Goal: Find specific page/section: Find specific page/section

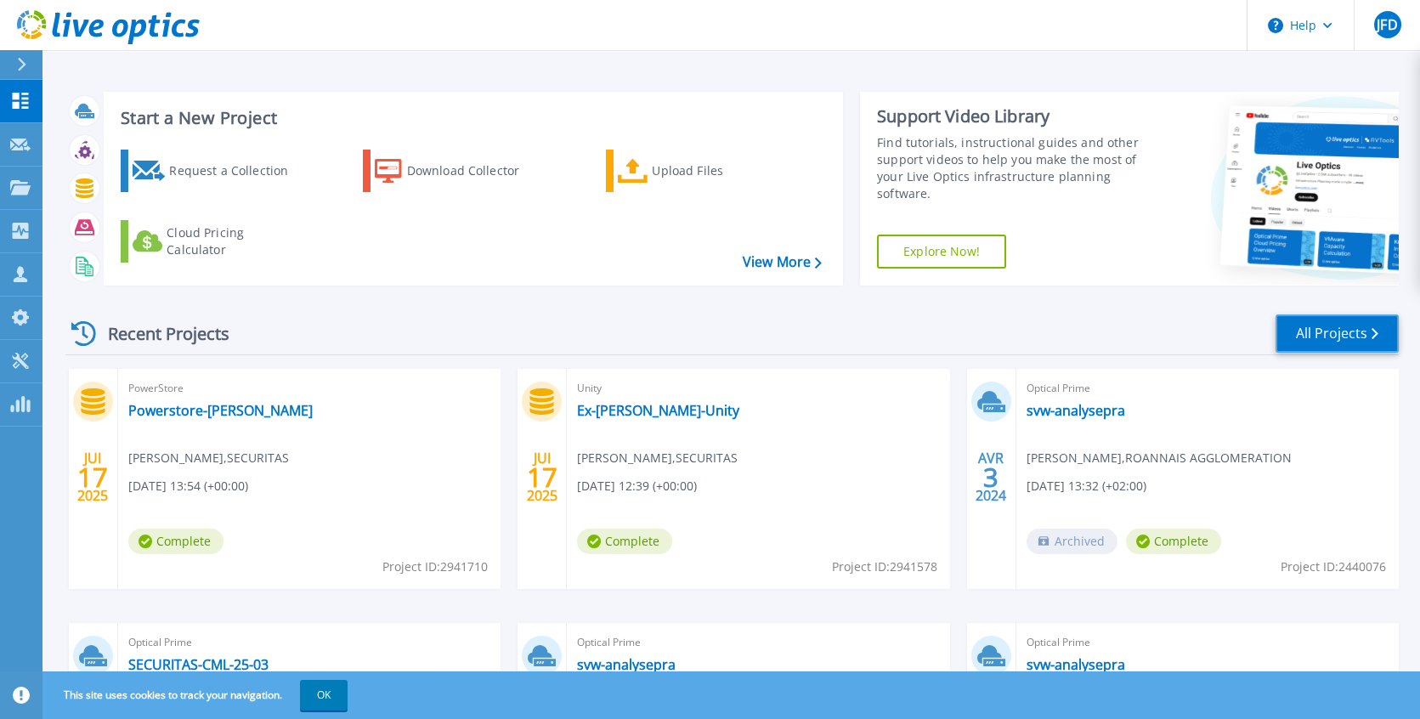
click at [1322, 331] on link "All Projects" at bounding box center [1336, 333] width 123 height 38
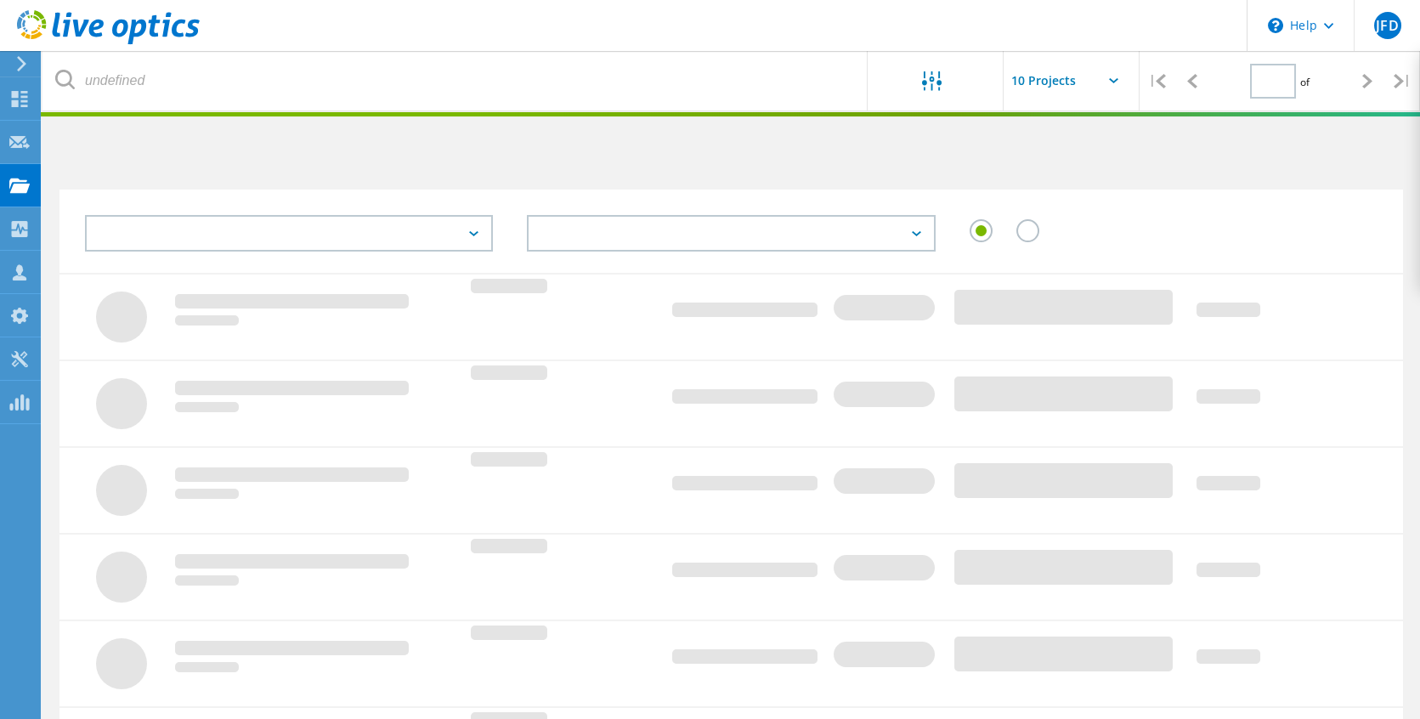
type input "1"
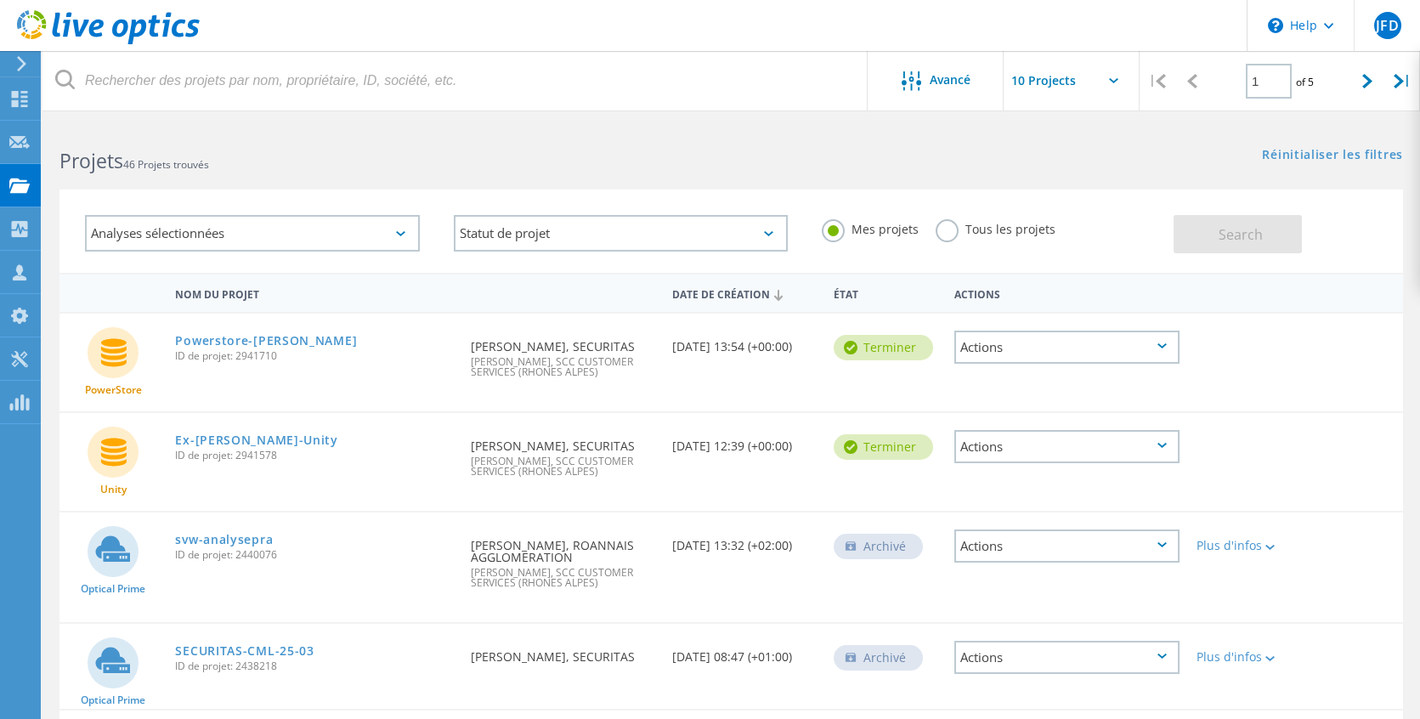
click at [1080, 90] on input "text" at bounding box center [1089, 80] width 170 height 59
click at [1080, 89] on input "text" at bounding box center [1089, 80] width 170 height 59
click at [21, 99] on icon at bounding box center [19, 99] width 20 height 16
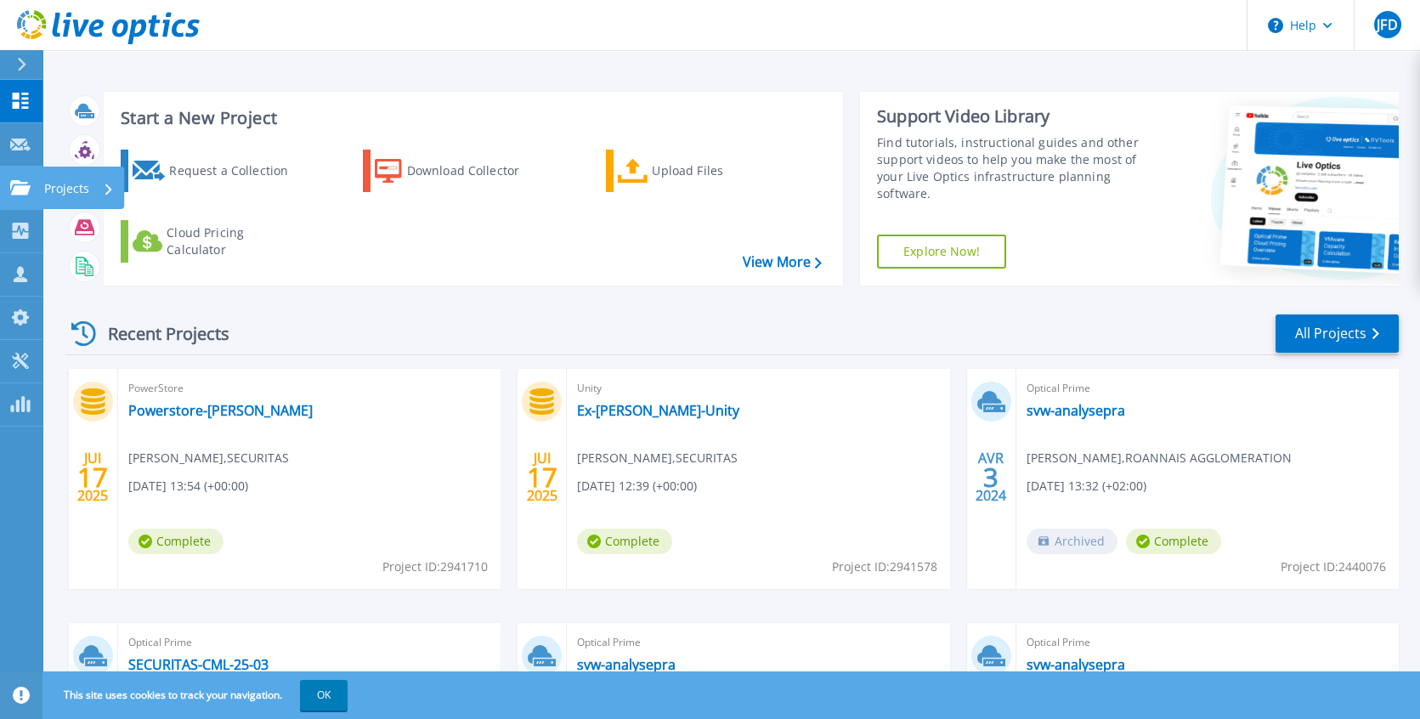
click at [15, 185] on icon at bounding box center [20, 187] width 20 height 14
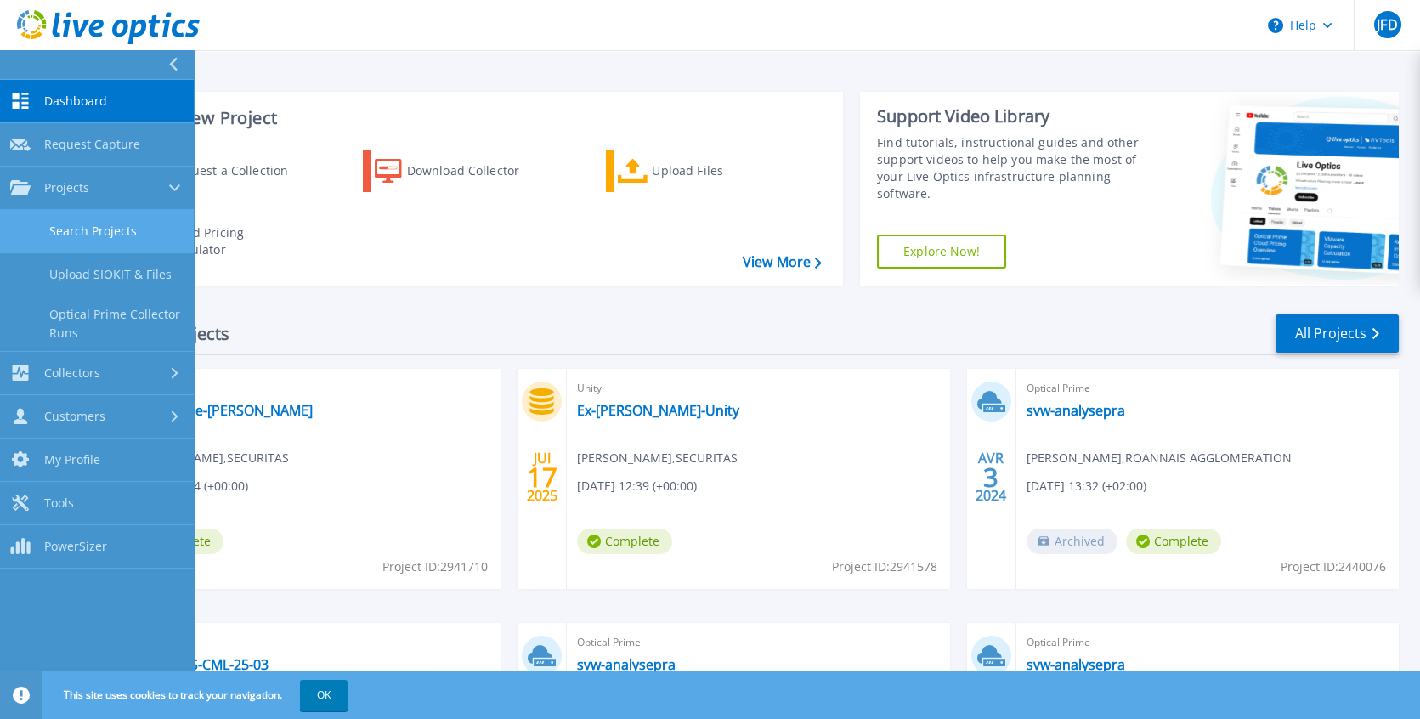
click at [77, 224] on link "Search Projects" at bounding box center [97, 231] width 194 height 43
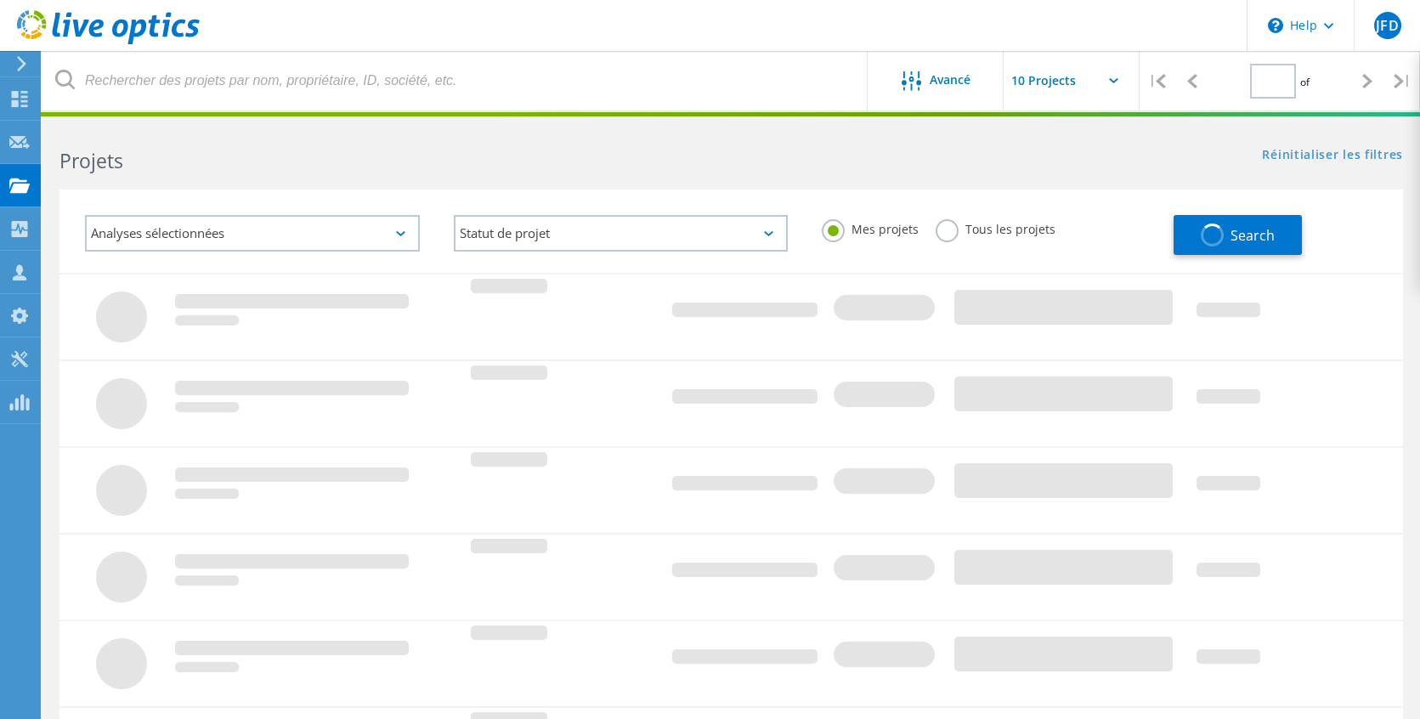
type input "1"
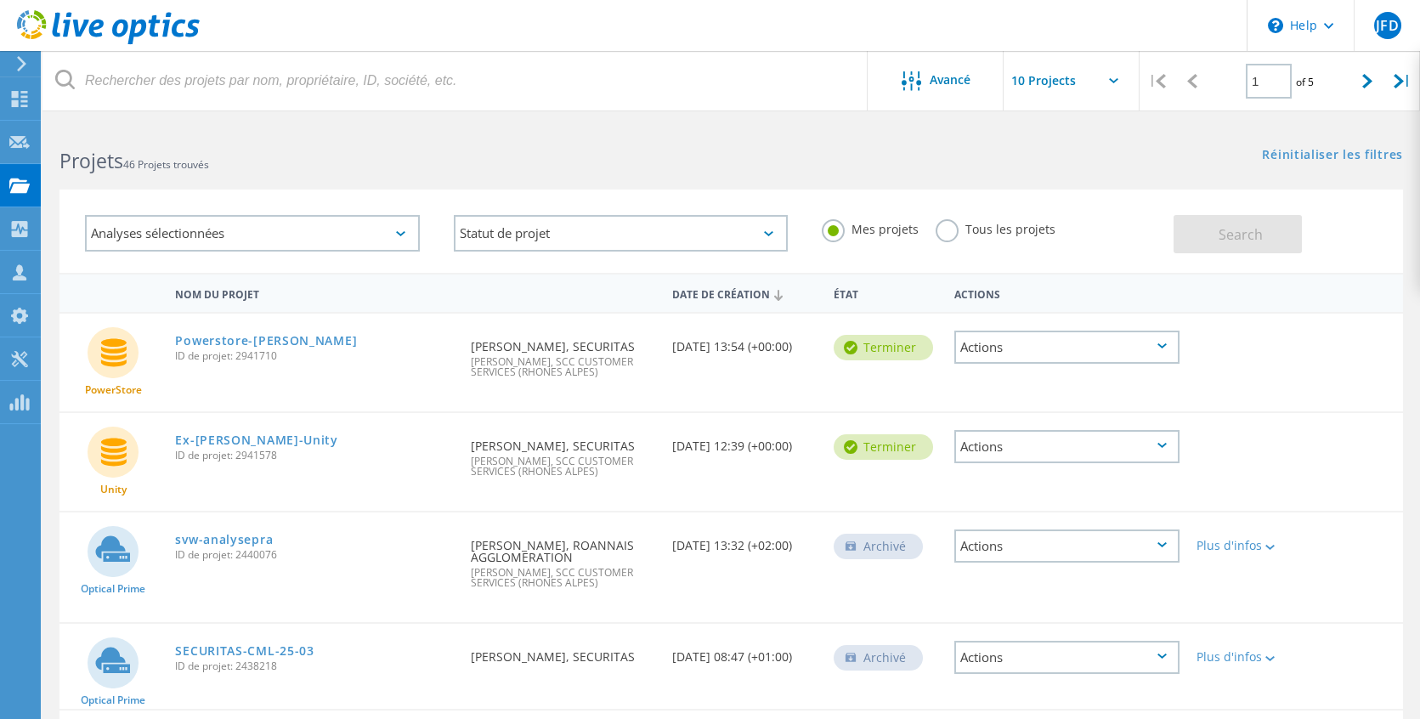
click at [951, 230] on label "Tous les projets" at bounding box center [996, 227] width 120 height 16
click at [0, 0] on input "Tous les projets" at bounding box center [0, 0] width 0 height 0
click at [1216, 235] on button "Search" at bounding box center [1237, 234] width 128 height 38
click at [370, 229] on div "Analyses sélectionnées" at bounding box center [252, 233] width 335 height 37
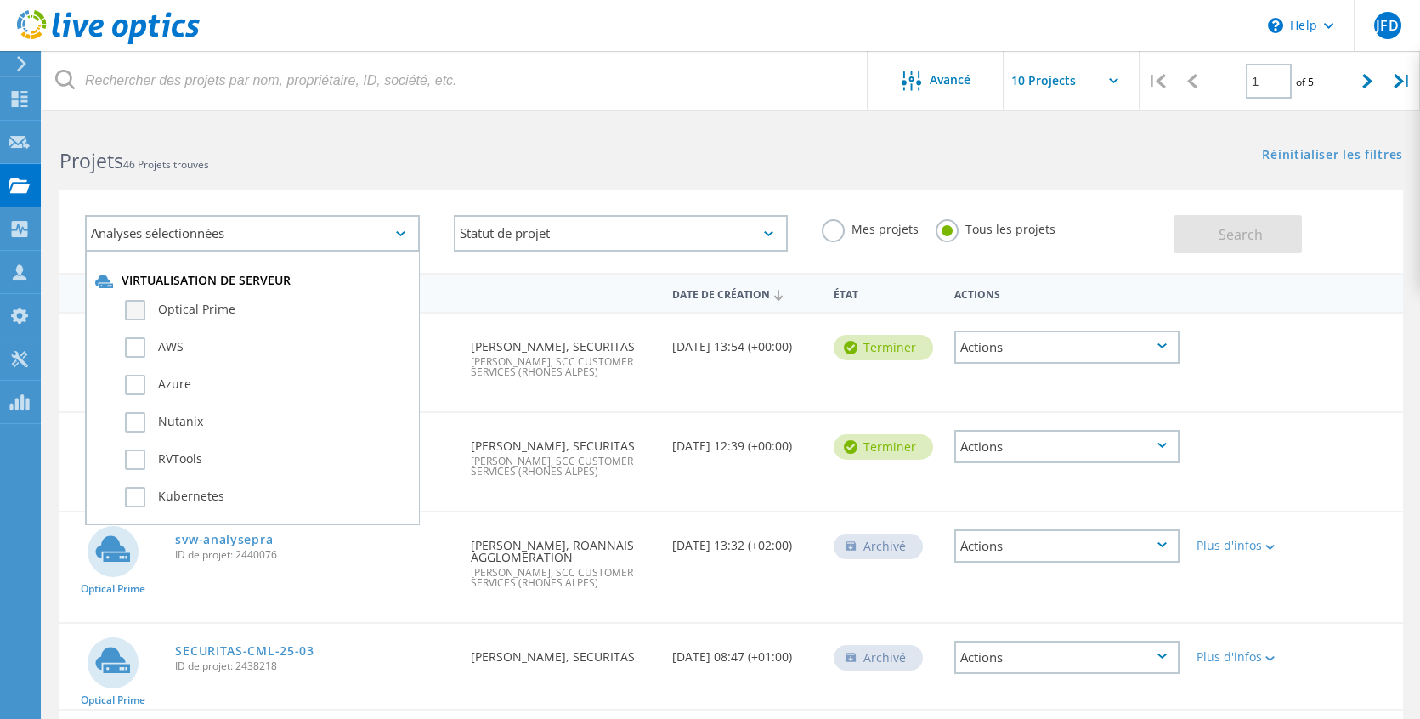
click at [220, 308] on label "Optical Prime" at bounding box center [267, 310] width 285 height 20
click at [0, 0] on input "Optical Prime" at bounding box center [0, 0] width 0 height 0
click at [1222, 238] on span "Search" at bounding box center [1240, 234] width 44 height 19
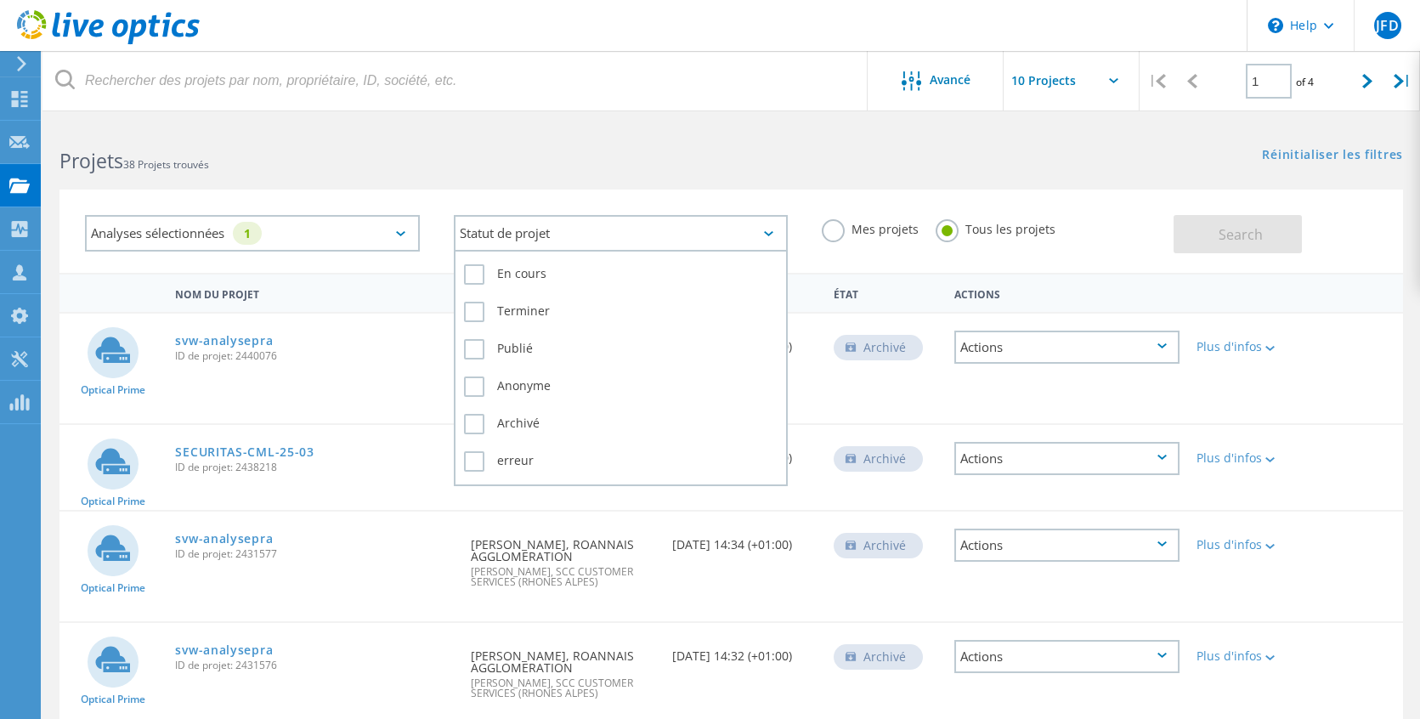
click at [647, 234] on div "Statut de projet" at bounding box center [621, 233] width 335 height 37
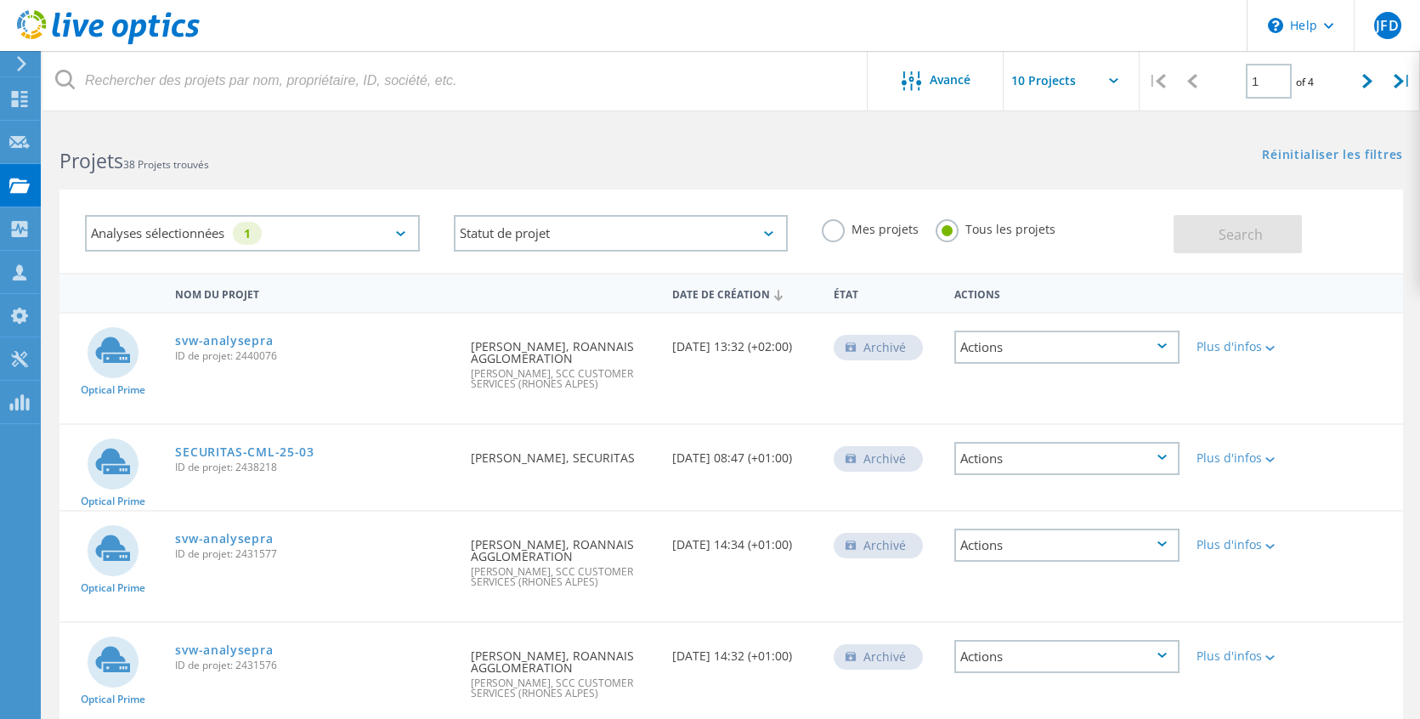
click at [387, 229] on div "Analyses sélectionnées 1" at bounding box center [252, 233] width 335 height 37
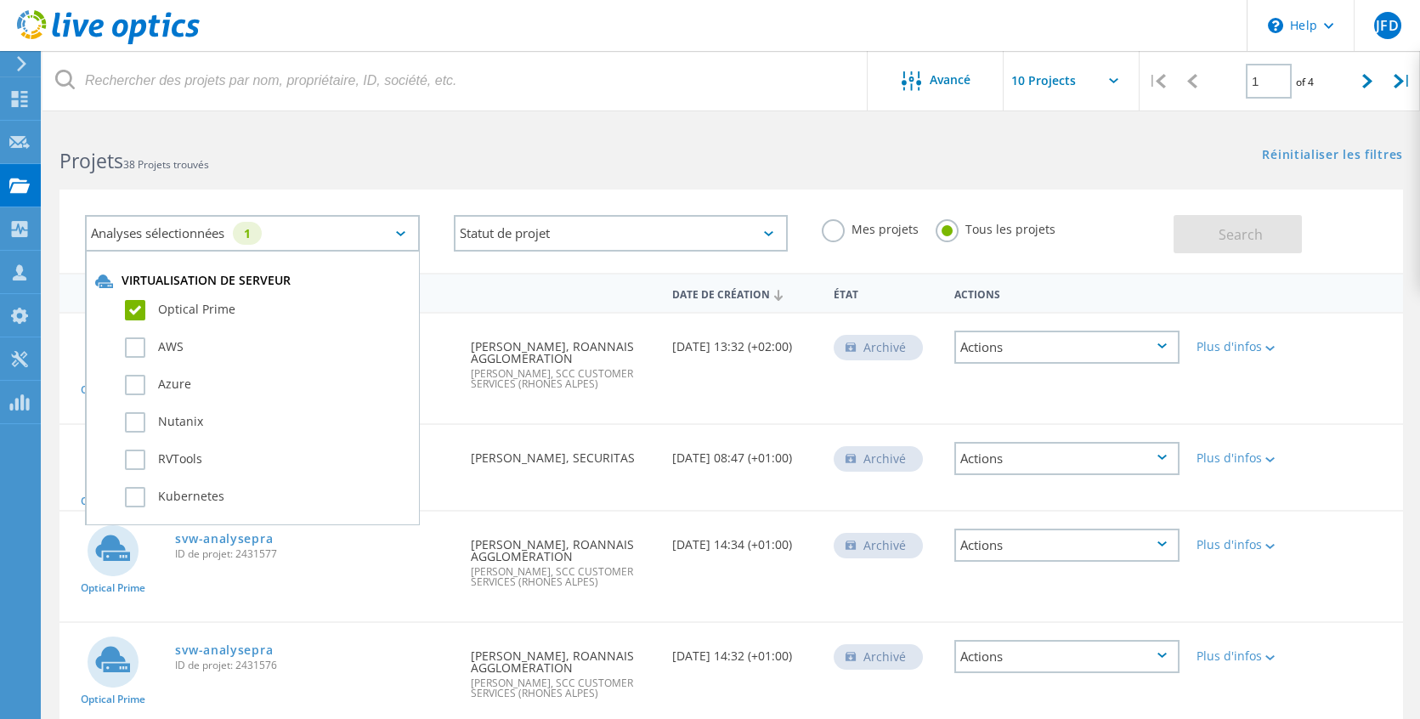
click at [180, 306] on label "Optical Prime" at bounding box center [267, 310] width 285 height 20
click at [0, 0] on input "Optical Prime" at bounding box center [0, 0] width 0 height 0
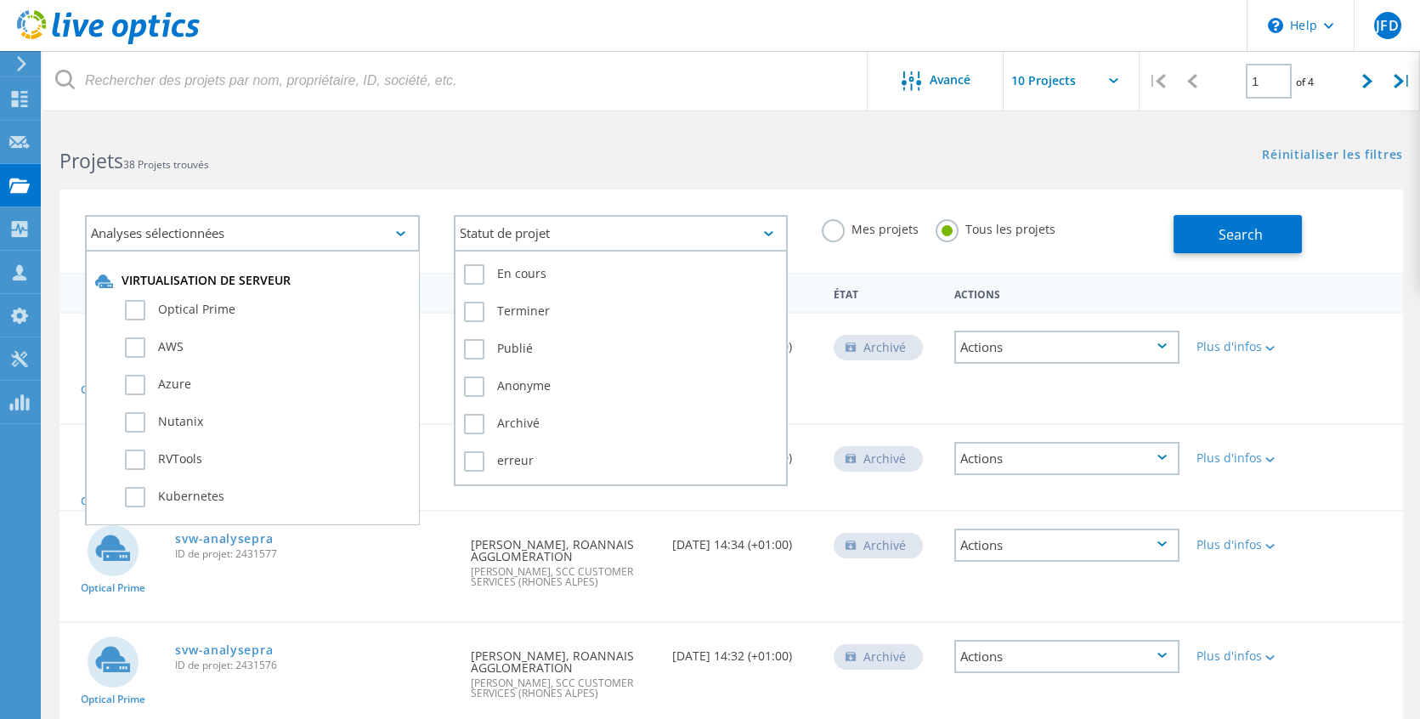
click at [533, 234] on div "Statut de projet" at bounding box center [621, 233] width 335 height 37
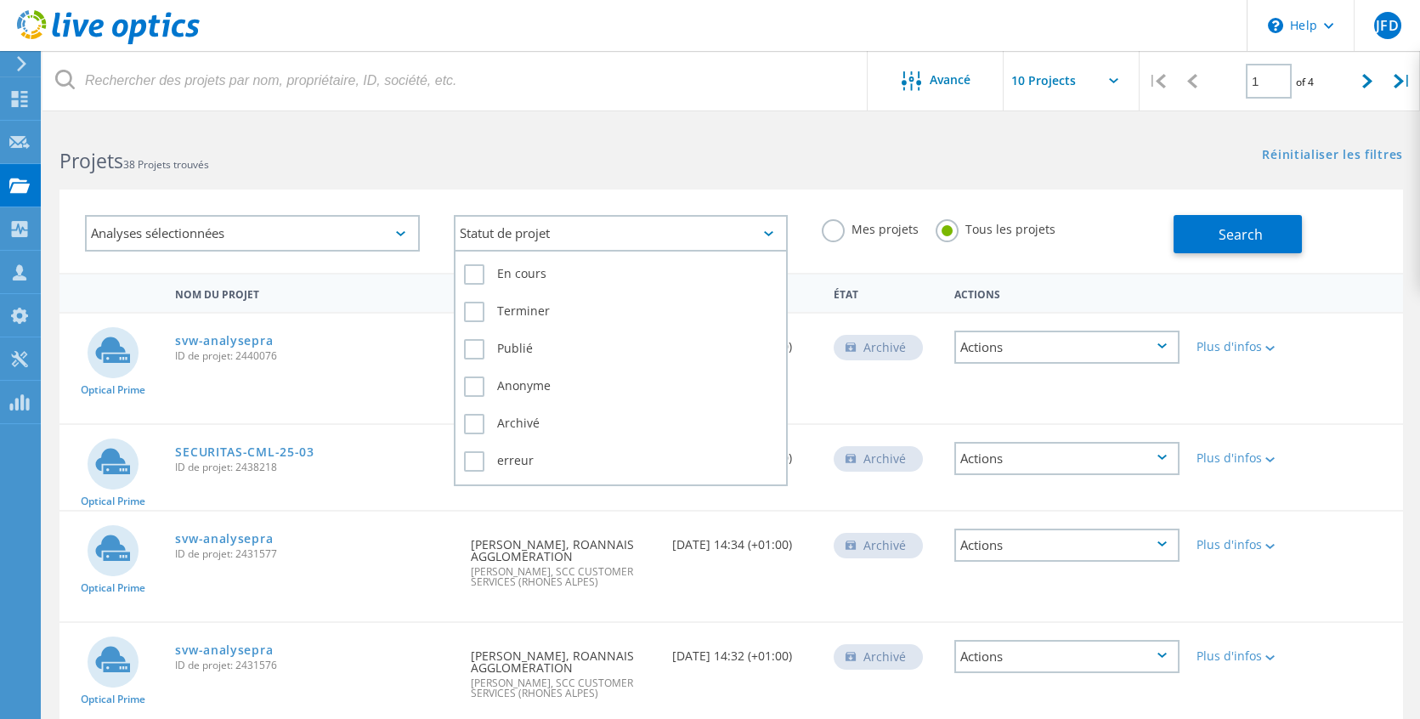
click at [523, 285] on div "En cours" at bounding box center [621, 278] width 314 height 37
click at [527, 274] on label "En cours" at bounding box center [621, 274] width 314 height 20
click at [0, 0] on input "En cours" at bounding box center [0, 0] width 0 height 0
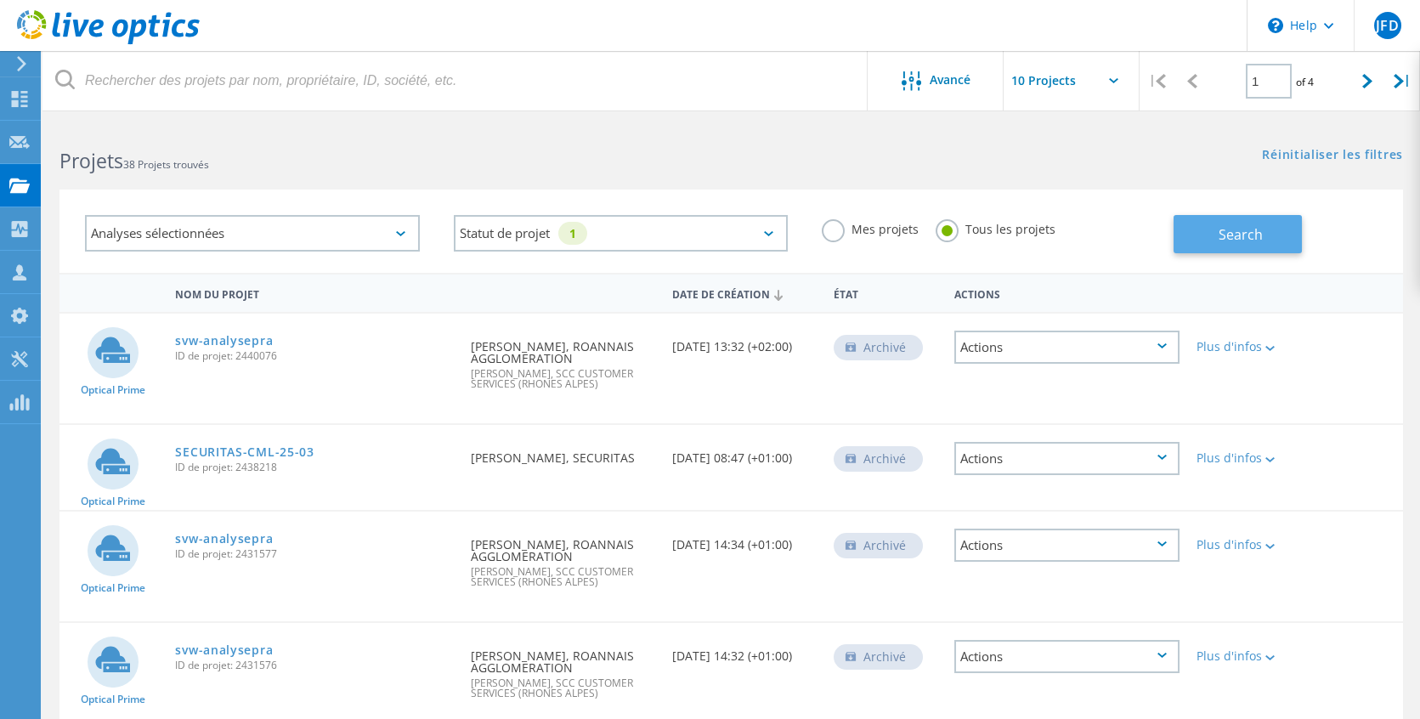
click at [1248, 237] on span "Search" at bounding box center [1240, 234] width 44 height 19
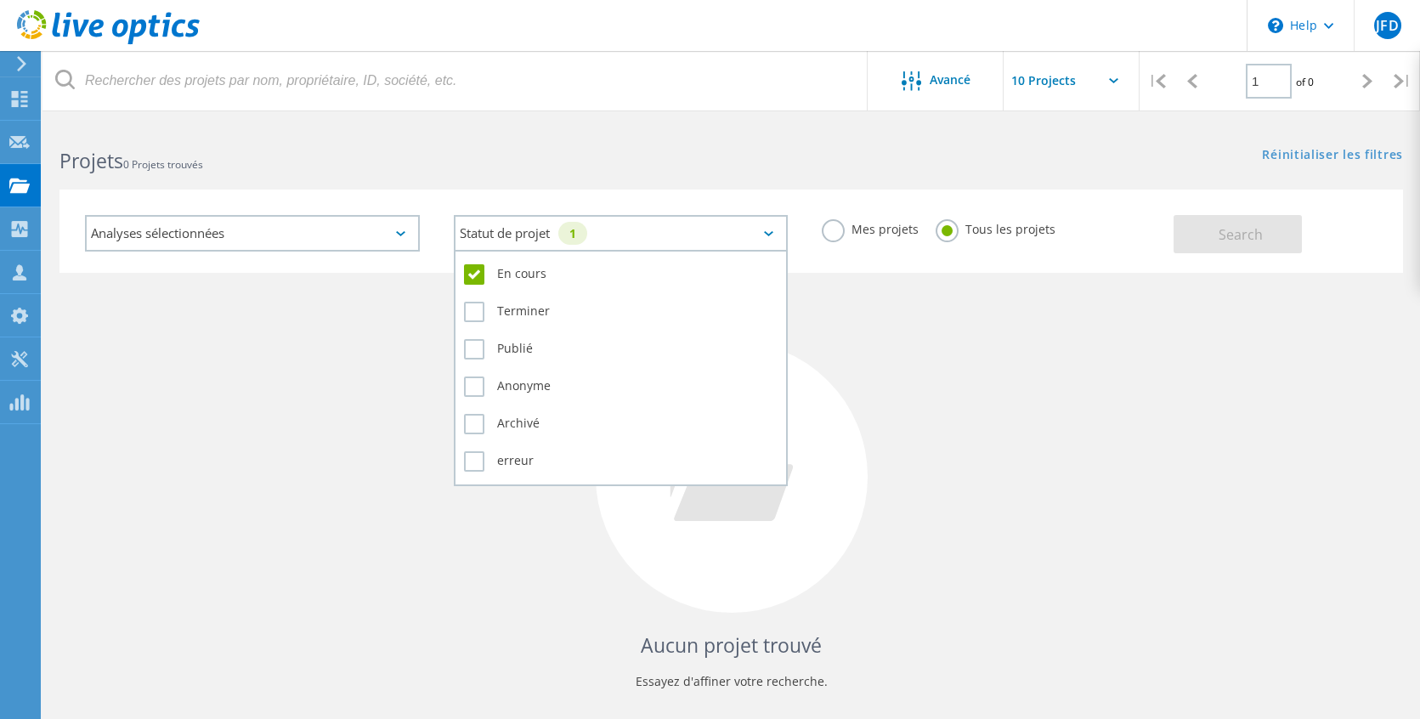
click at [761, 230] on div "Statut de projet 1" at bounding box center [621, 233] width 335 height 37
click at [475, 303] on label "Terminer" at bounding box center [621, 312] width 314 height 20
click at [0, 0] on input "Terminer" at bounding box center [0, 0] width 0 height 0
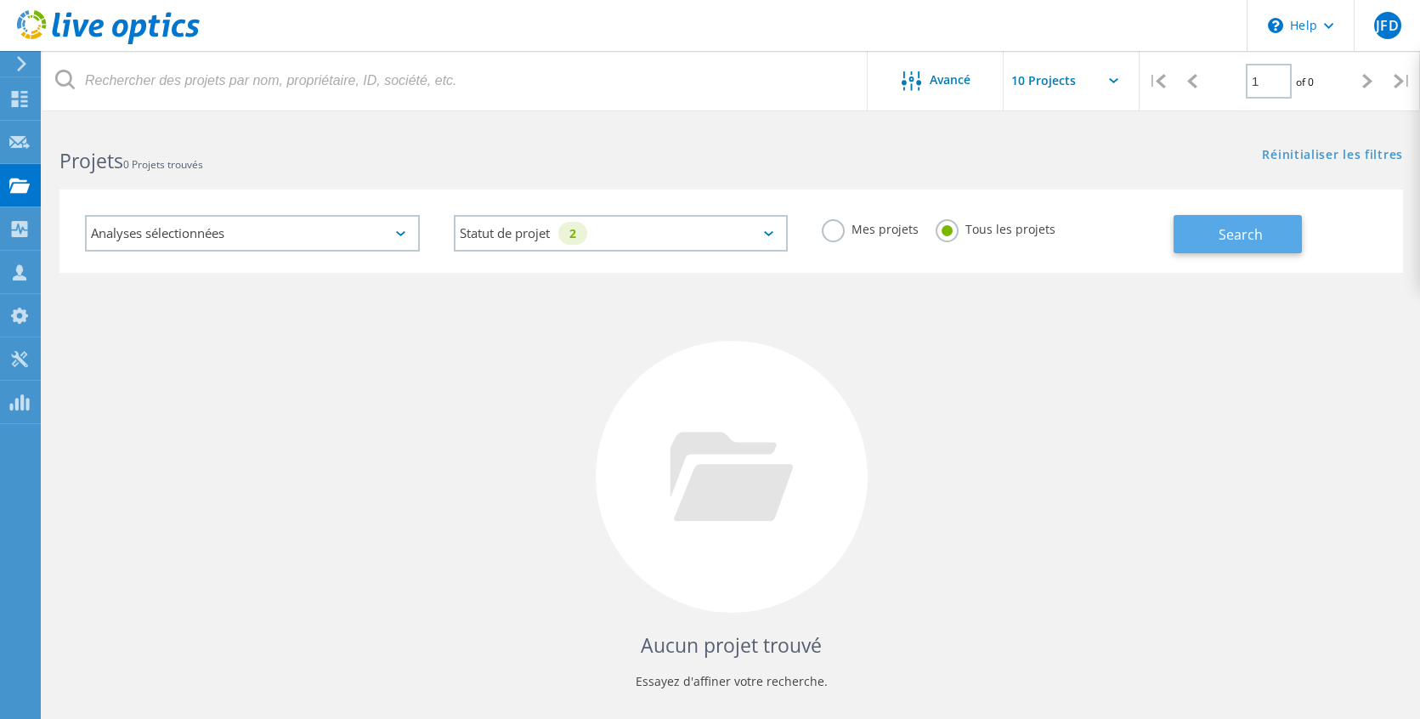
click at [1239, 238] on span "Search" at bounding box center [1240, 234] width 44 height 19
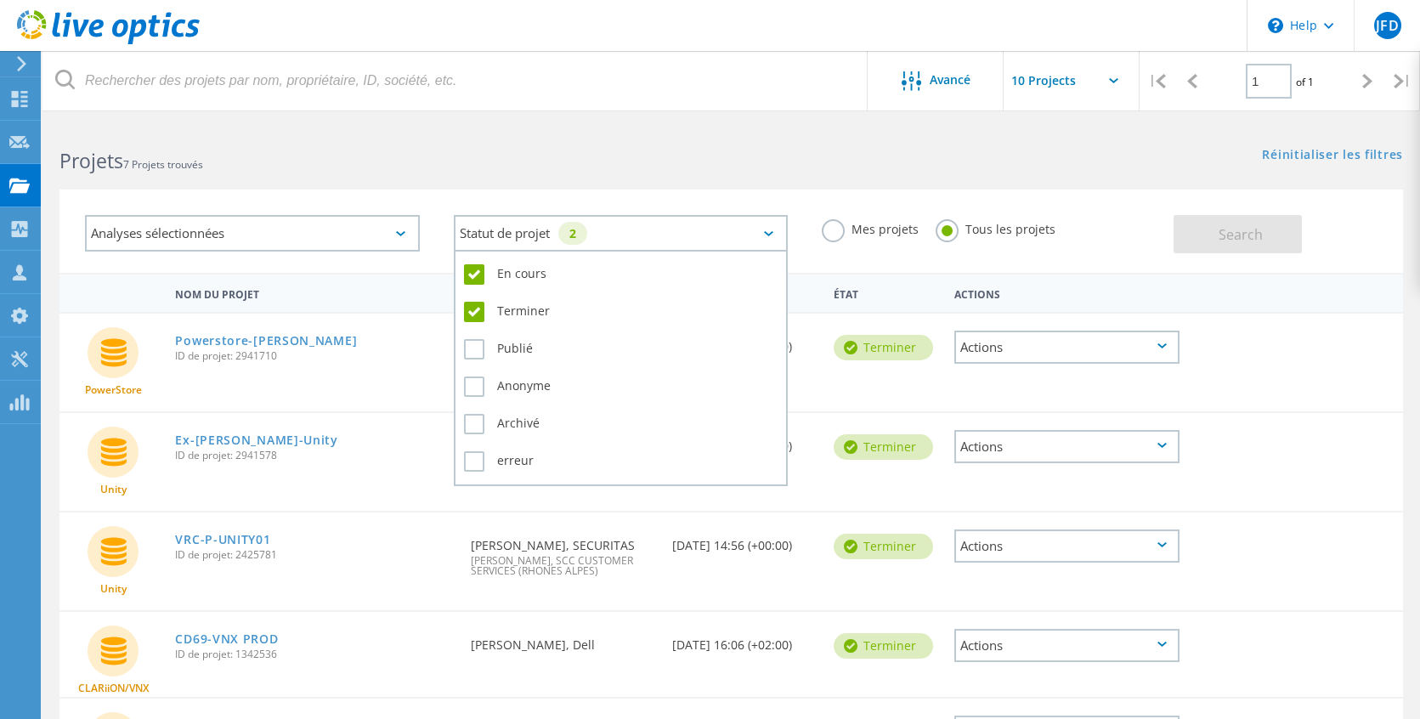
click at [772, 238] on div "Statut de projet 2" at bounding box center [621, 233] width 335 height 37
click at [495, 347] on label "Publié" at bounding box center [621, 349] width 314 height 20
click at [0, 0] on input "Publié" at bounding box center [0, 0] width 0 height 0
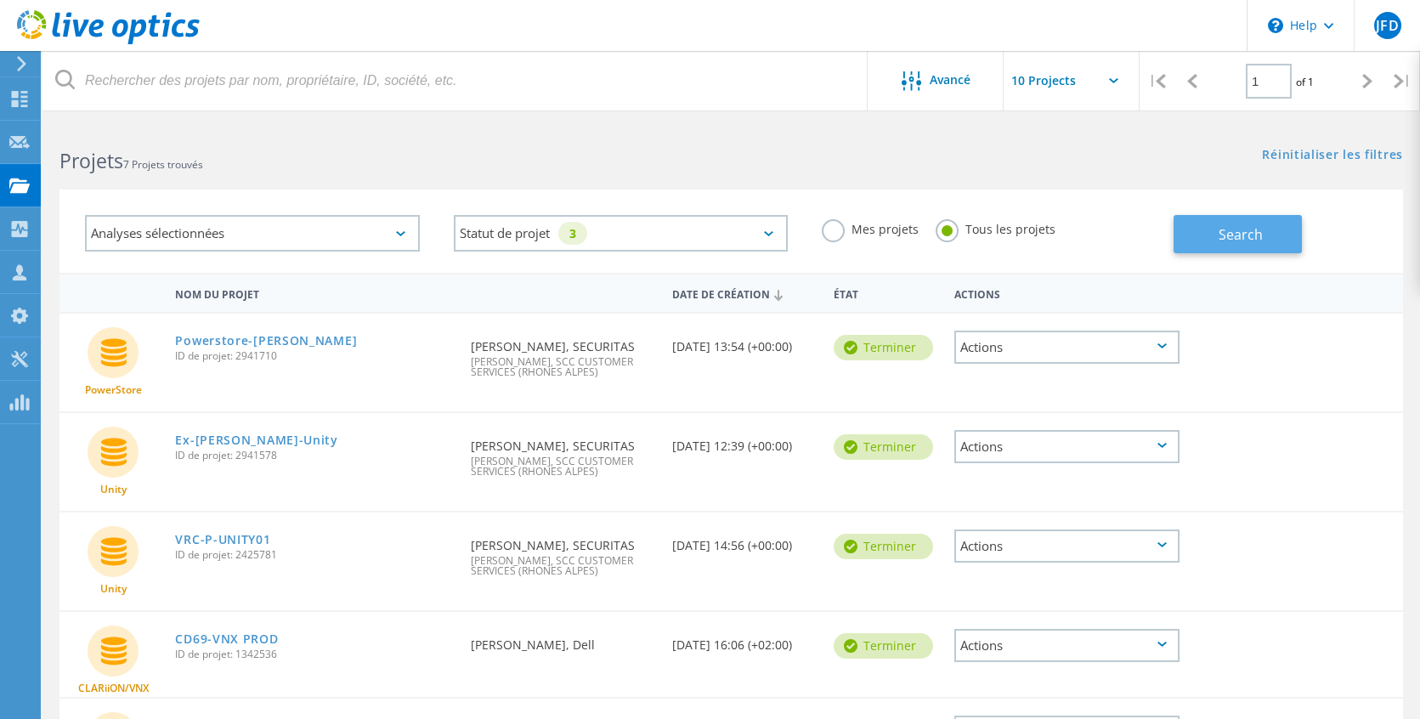
click at [1271, 235] on button "Search" at bounding box center [1237, 234] width 128 height 38
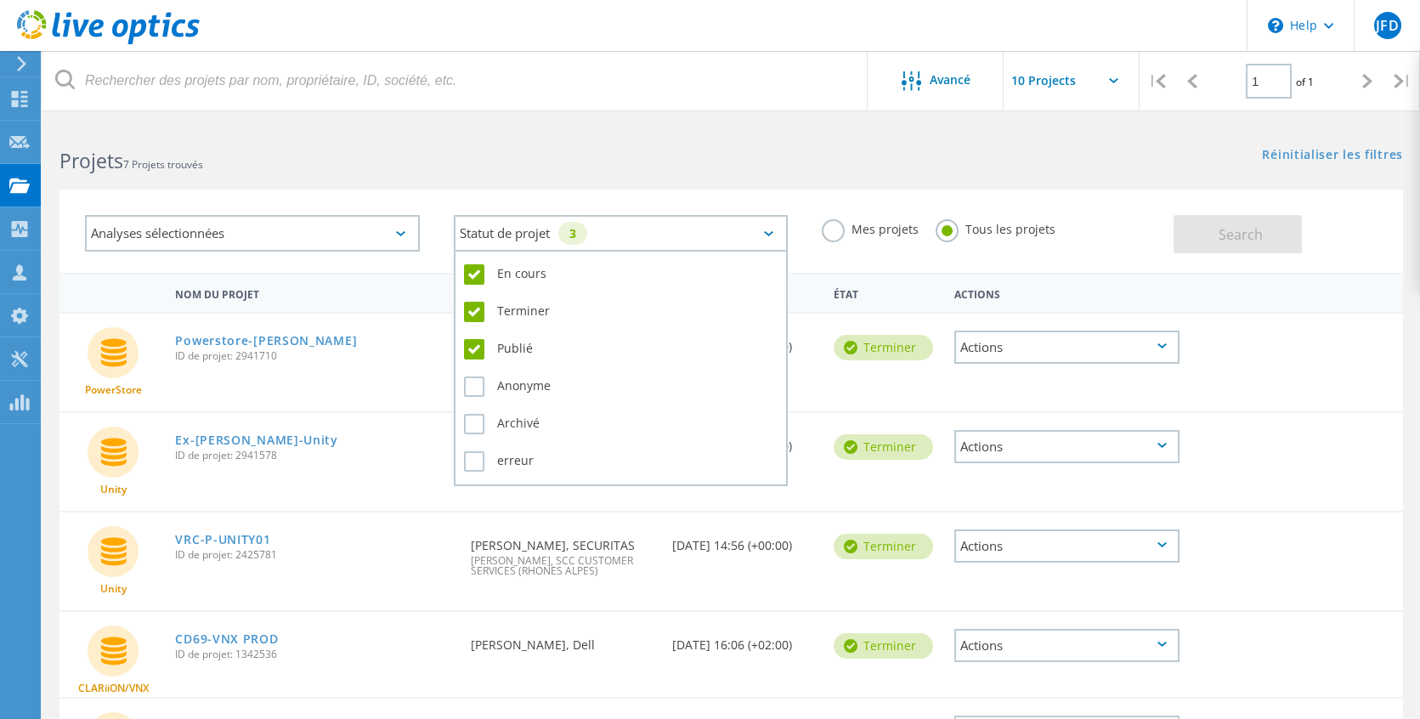
click at [766, 229] on div "Statut de projet 3" at bounding box center [621, 233] width 335 height 37
click at [535, 276] on label "En cours" at bounding box center [621, 274] width 314 height 20
click at [0, 0] on input "En cours" at bounding box center [0, 0] width 0 height 0
click at [526, 306] on label "Terminer" at bounding box center [621, 312] width 314 height 20
click at [0, 0] on input "Terminer" at bounding box center [0, 0] width 0 height 0
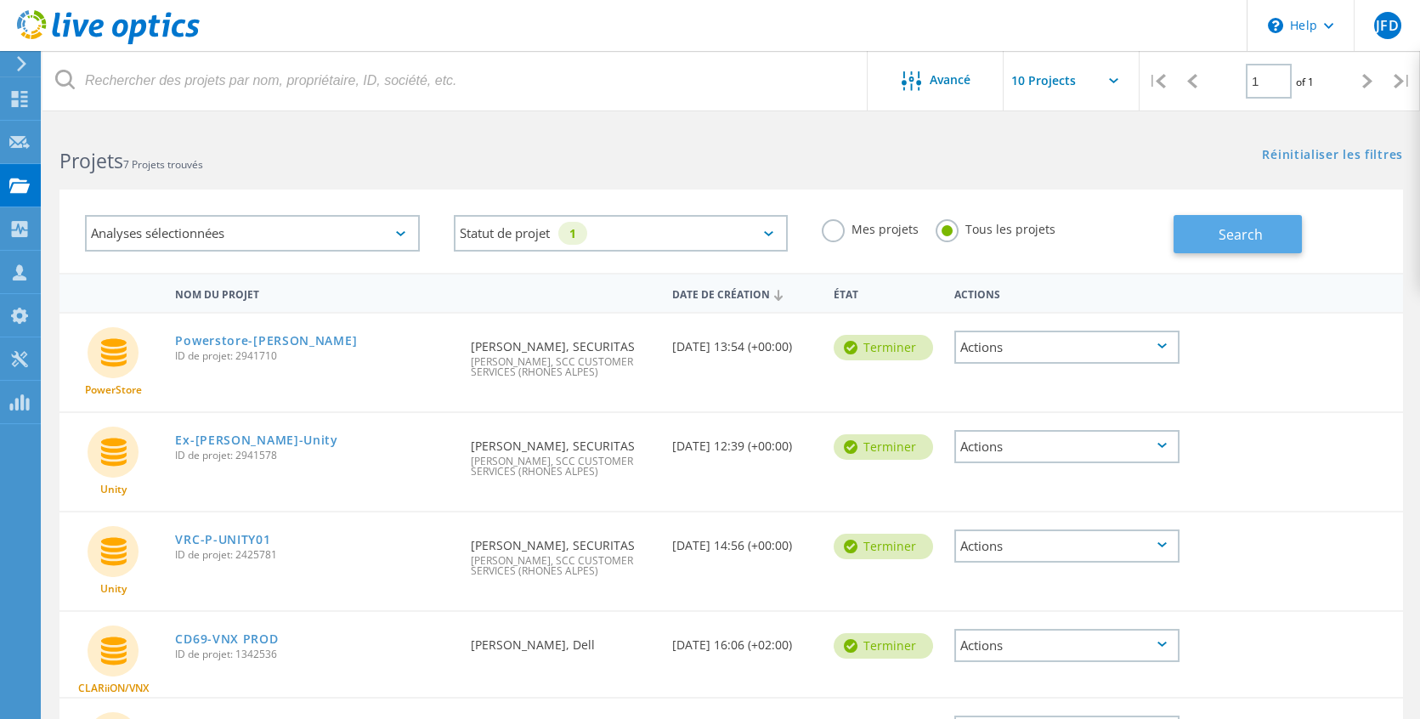
click at [1252, 229] on span "Search" at bounding box center [1240, 234] width 44 height 19
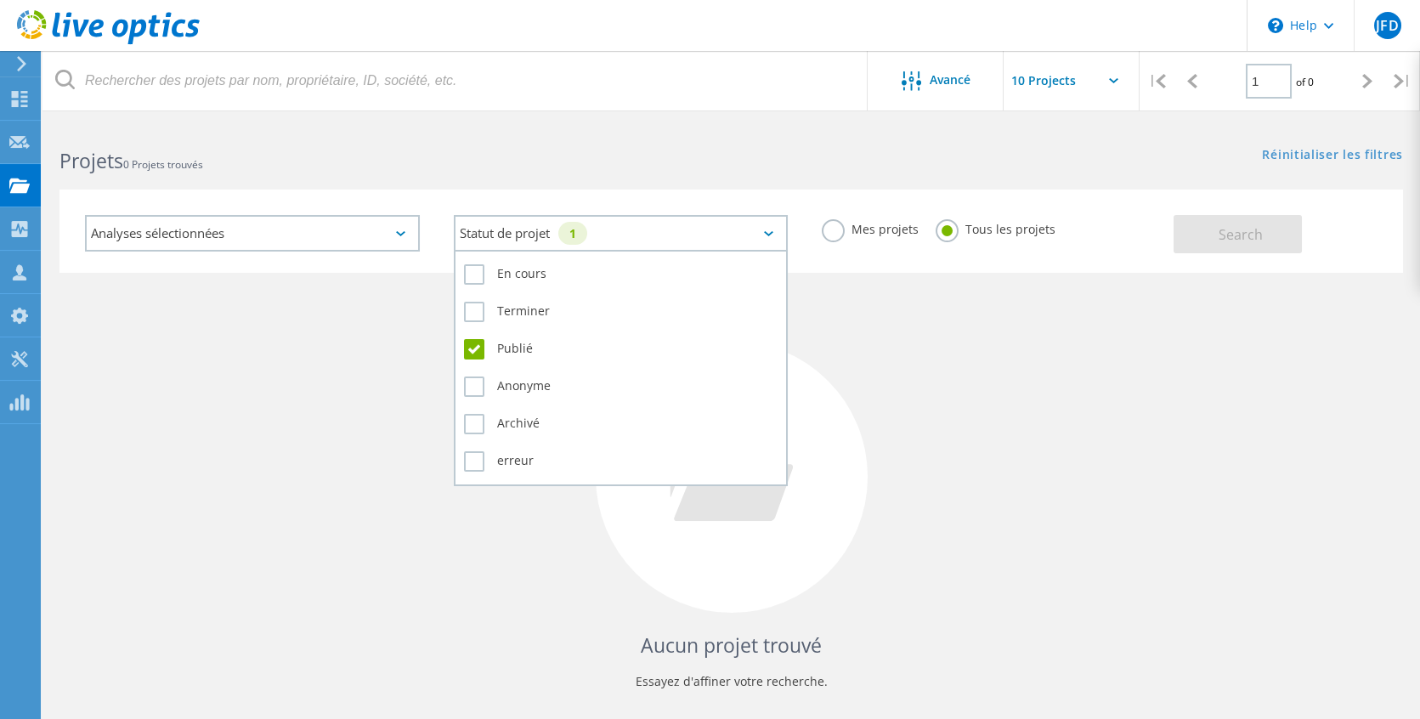
click at [728, 232] on div "Statut de projet 1" at bounding box center [621, 233] width 335 height 37
click at [471, 351] on label "Publié" at bounding box center [621, 349] width 314 height 20
click at [0, 0] on input "Publié" at bounding box center [0, 0] width 0 height 0
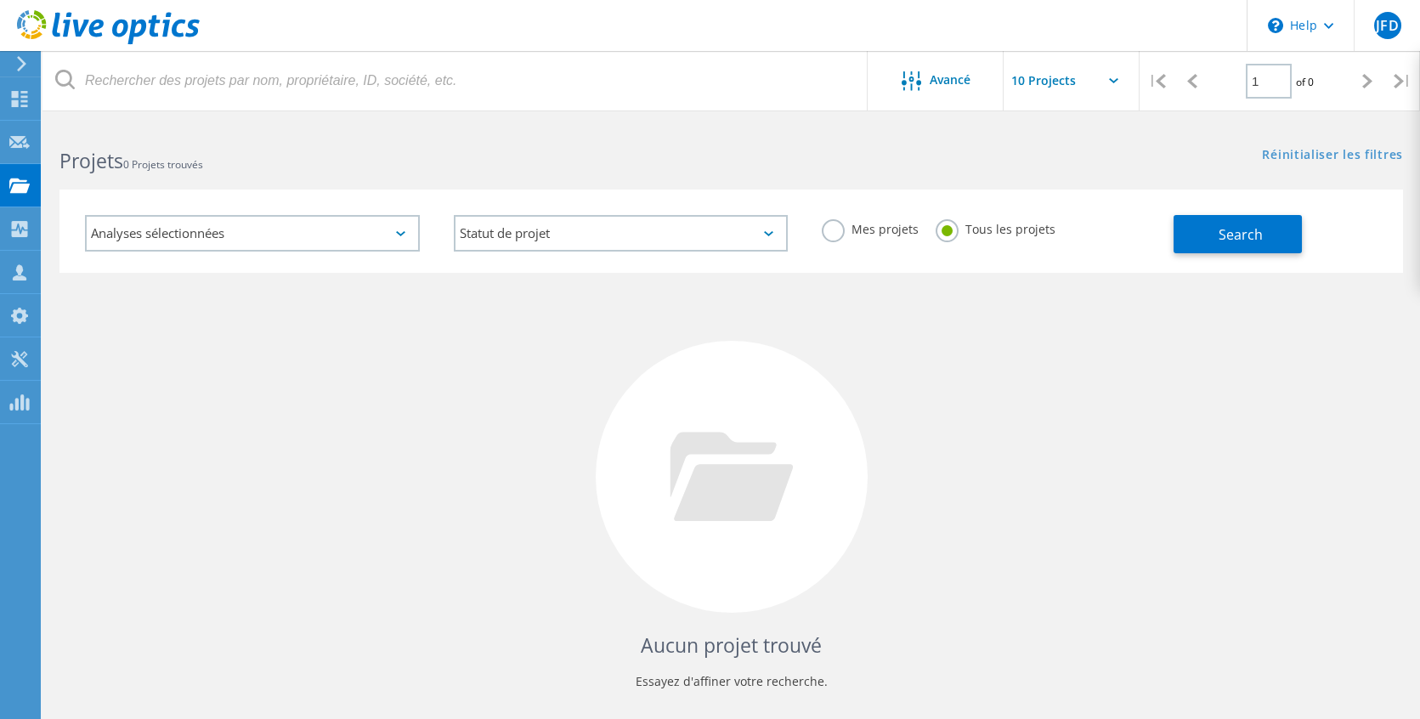
click at [903, 351] on div "Aucun projet trouvé Essayez d'affiner votre recherche." at bounding box center [730, 492] width 1343 height 439
click at [848, 229] on label "Mes projets" at bounding box center [870, 227] width 97 height 16
click at [0, 0] on input "Mes projets" at bounding box center [0, 0] width 0 height 0
click at [1264, 235] on button "Search" at bounding box center [1237, 234] width 128 height 38
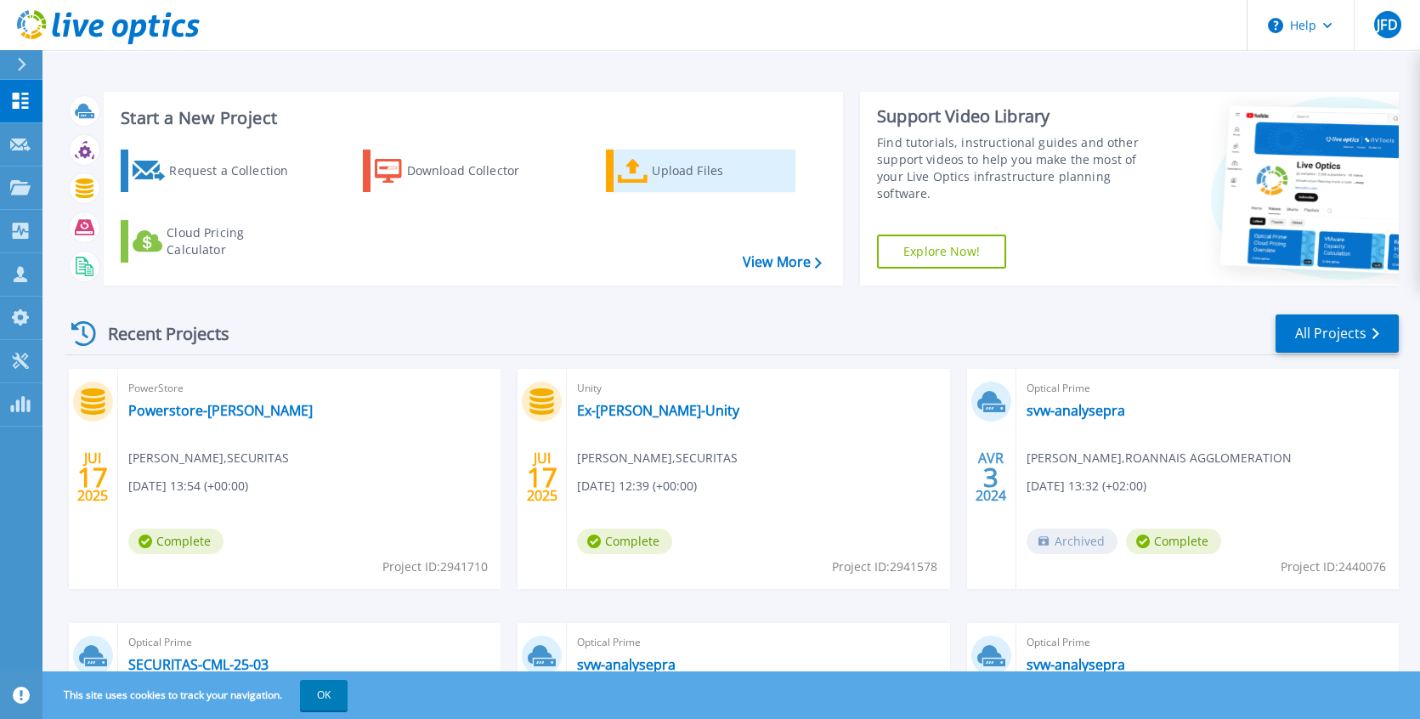
click at [641, 176] on icon at bounding box center [633, 171] width 31 height 25
